Goal: Task Accomplishment & Management: Manage account settings

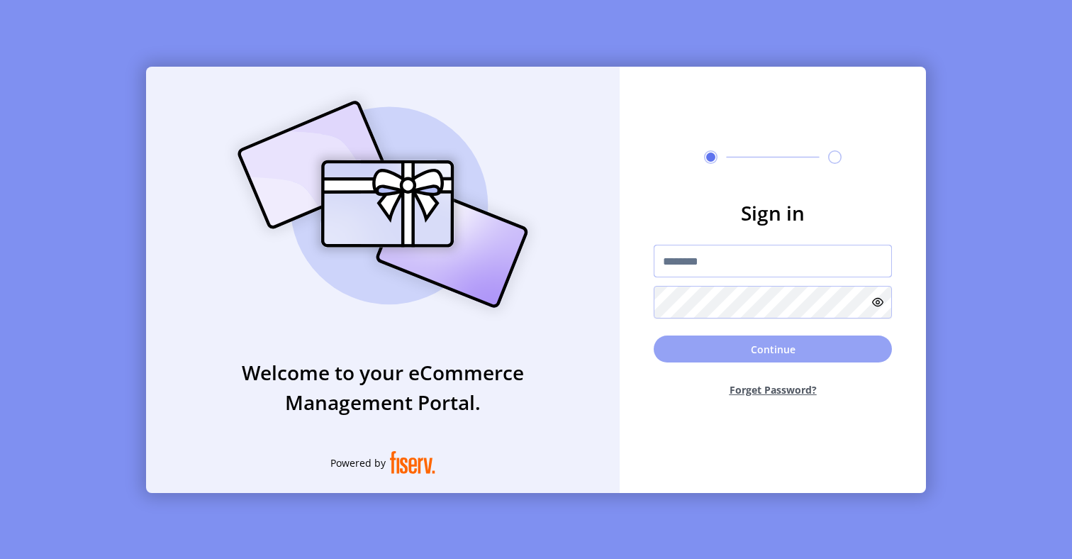
type input "**********"
click at [794, 354] on button "Continue" at bounding box center [773, 348] width 238 height 27
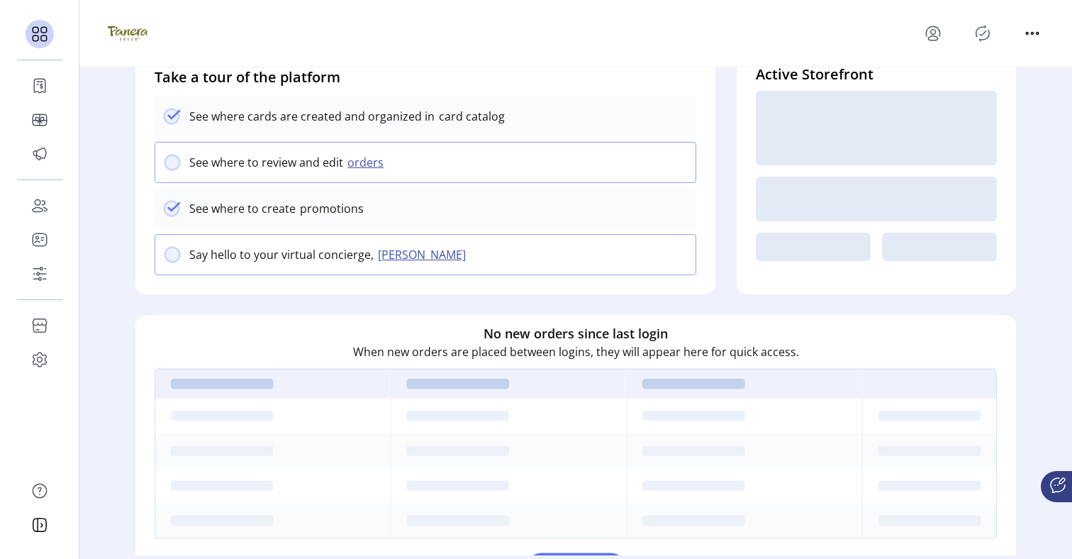
scroll to position [165, 0]
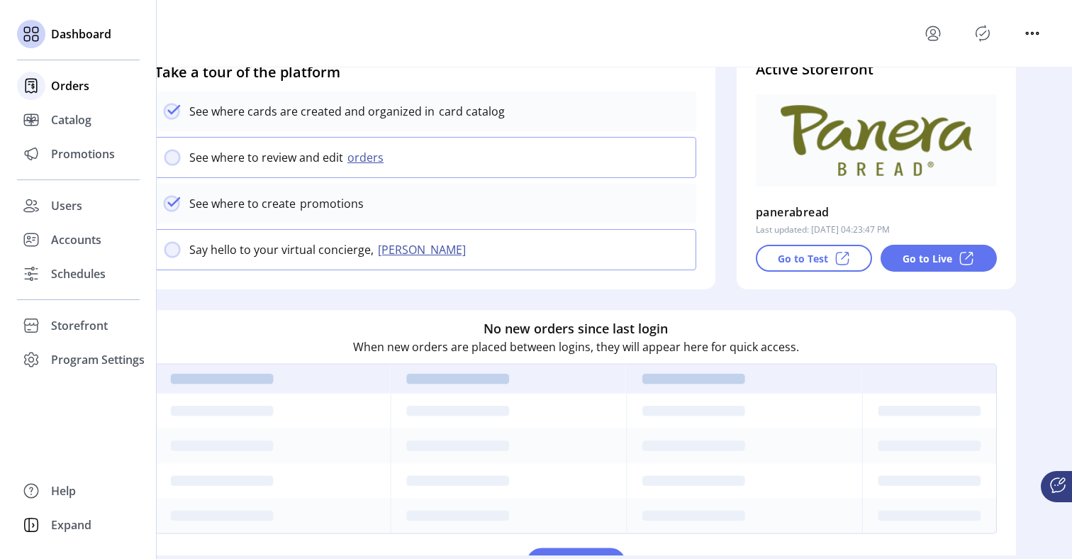
click at [55, 90] on span "Orders" at bounding box center [70, 85] width 38 height 17
